Goal: Use online tool/utility: Use online tool/utility

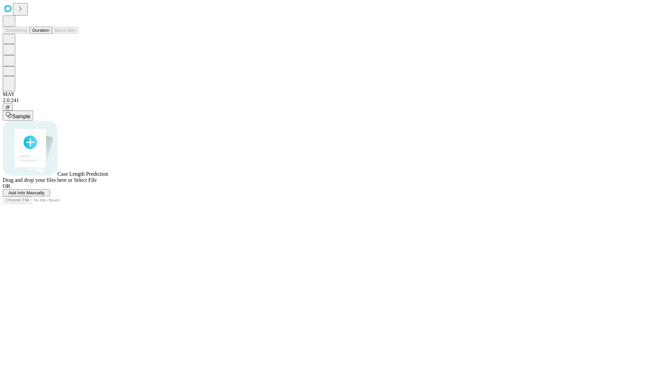
click at [49, 34] on button "Duration" at bounding box center [41, 30] width 22 height 7
click at [30, 114] on span "Sample" at bounding box center [21, 117] width 18 height 6
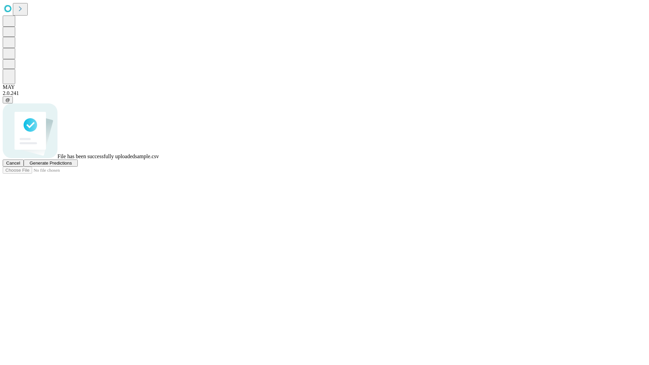
click at [72, 166] on span "Generate Predictions" at bounding box center [50, 163] width 42 height 5
